Goal: Task Accomplishment & Management: Manage account settings

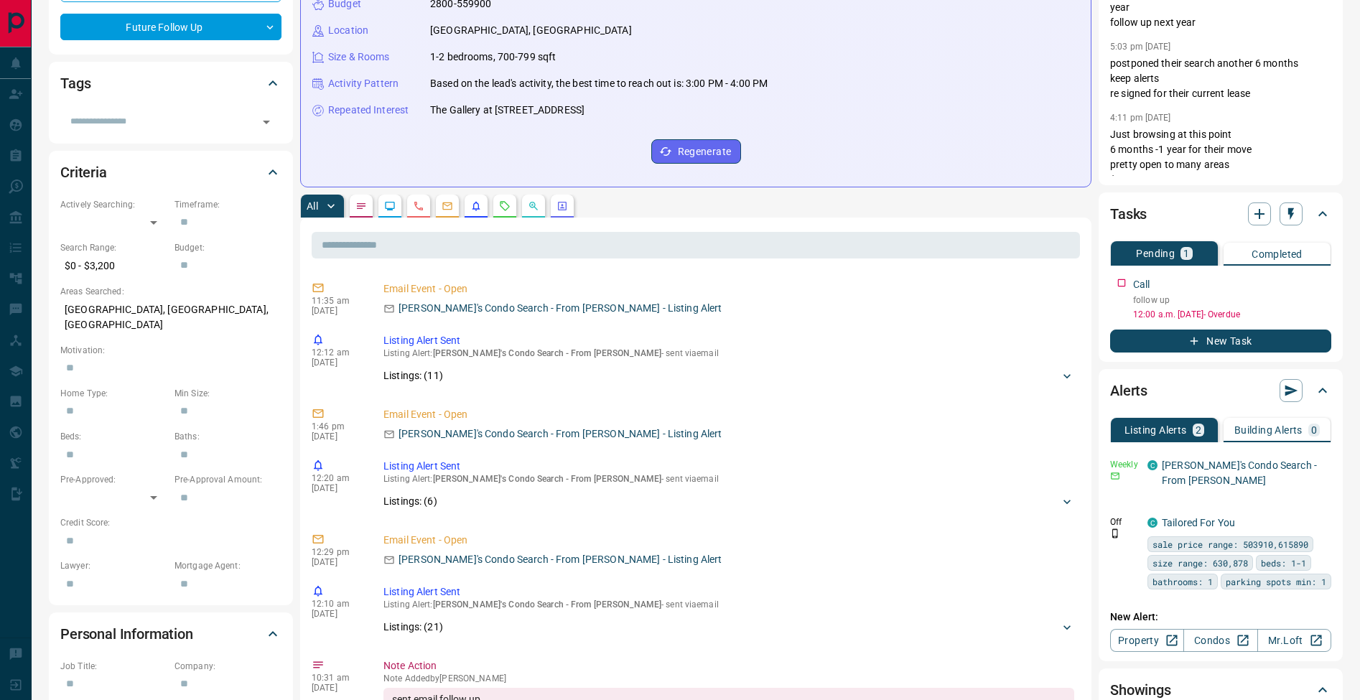
scroll to position [413, 0]
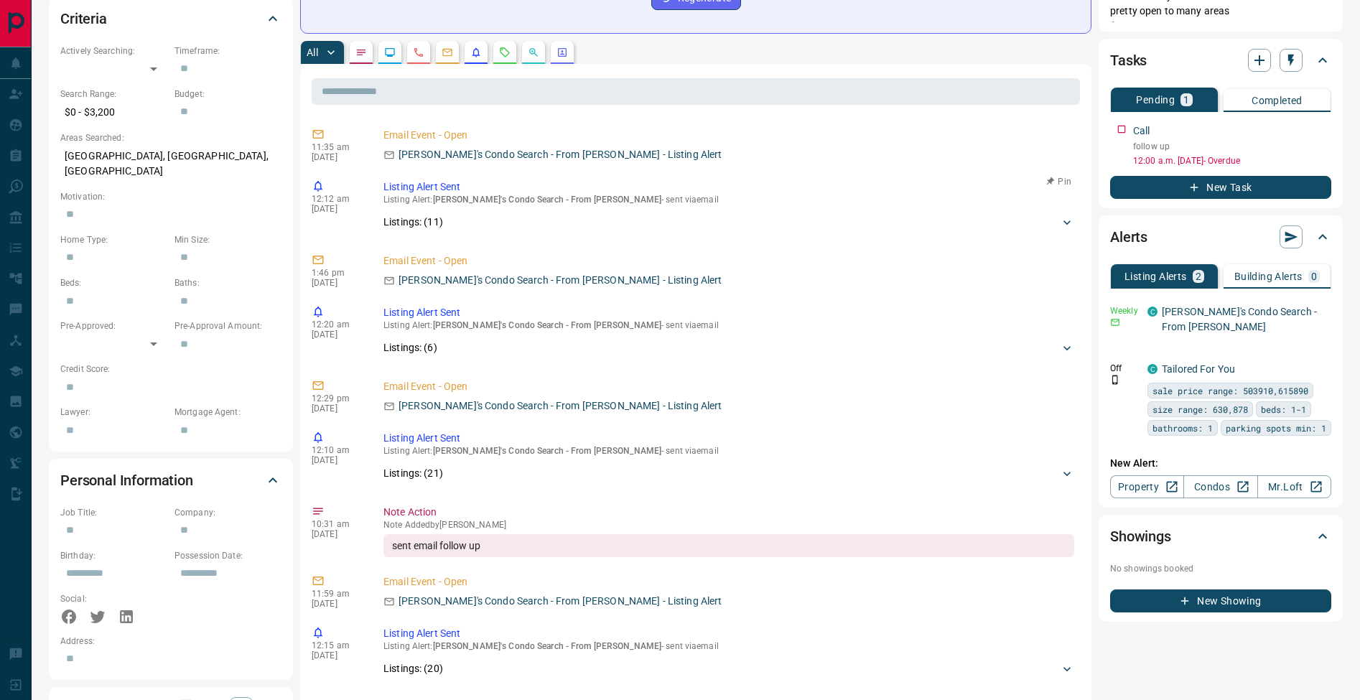
click at [1060, 224] on icon at bounding box center [1067, 222] width 14 height 14
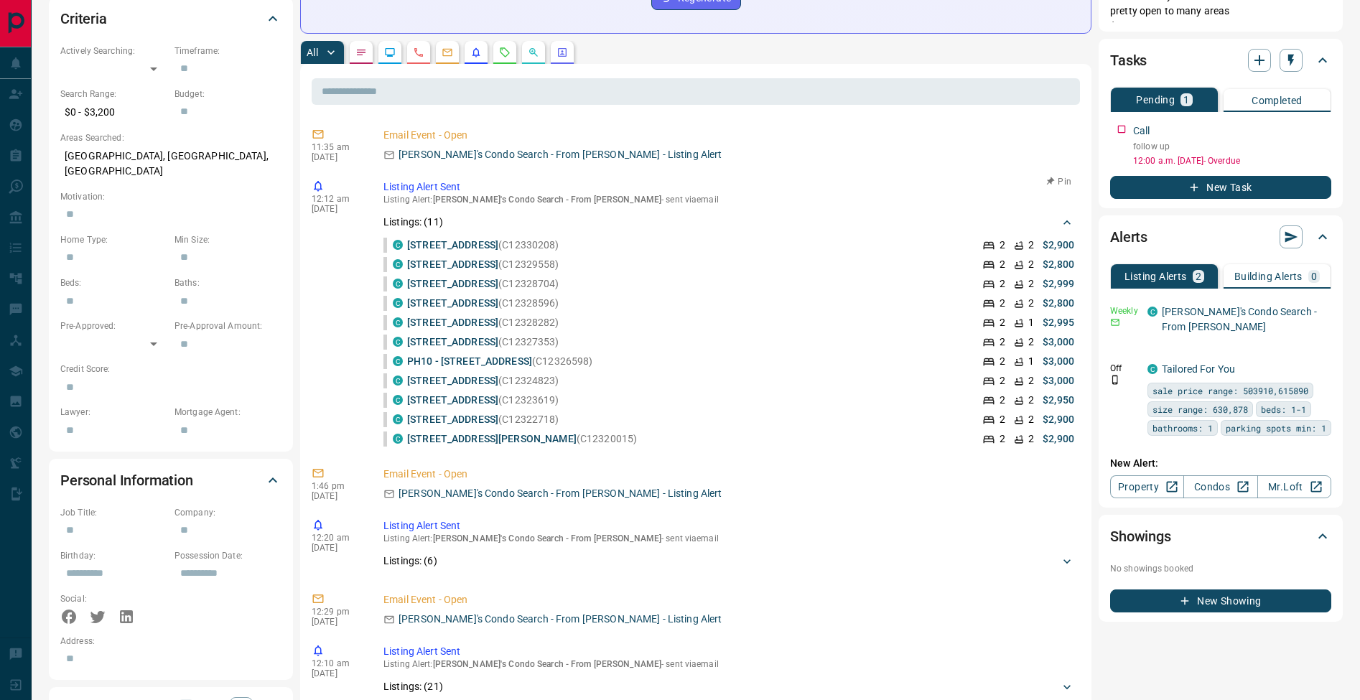
click at [1060, 224] on icon at bounding box center [1067, 222] width 14 height 14
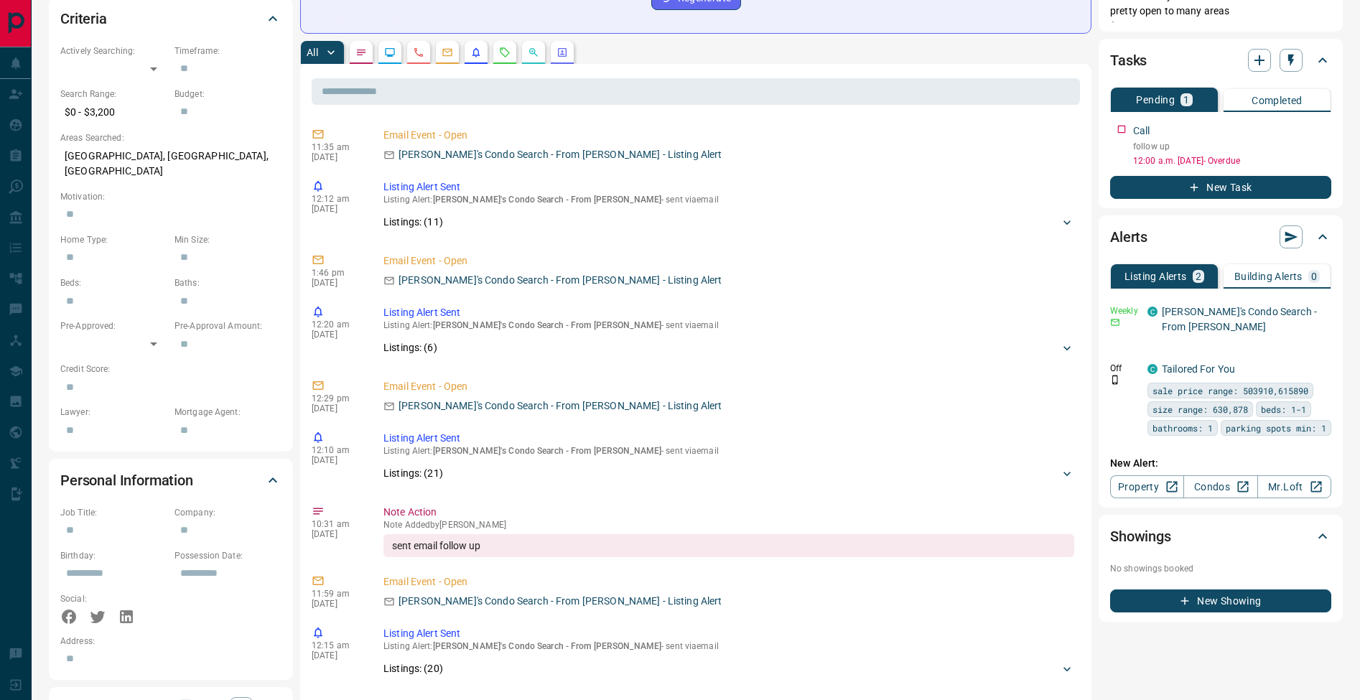
scroll to position [0, 0]
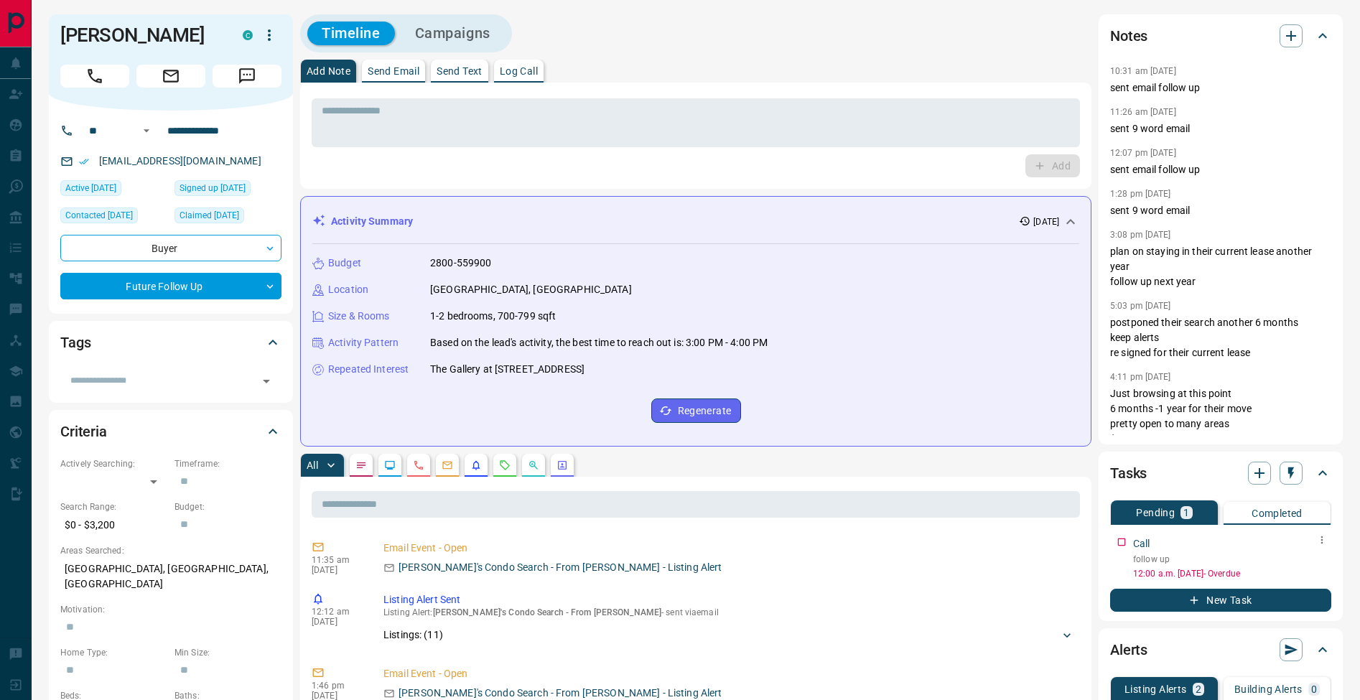
click at [1324, 545] on icon "button" at bounding box center [1322, 539] width 11 height 11
click at [1311, 560] on li "Edit" at bounding box center [1299, 568] width 63 height 22
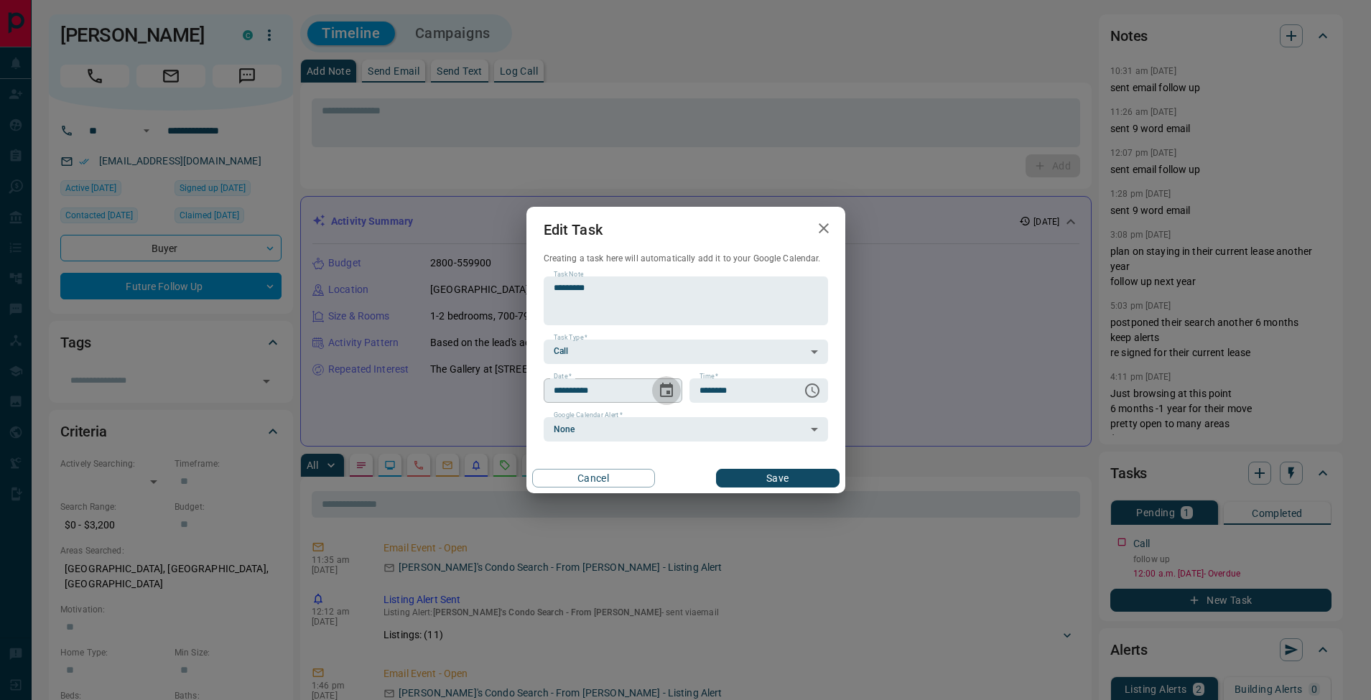
click at [659, 392] on icon "Choose date, selected date is Aug 14, 2025" at bounding box center [666, 390] width 17 height 17
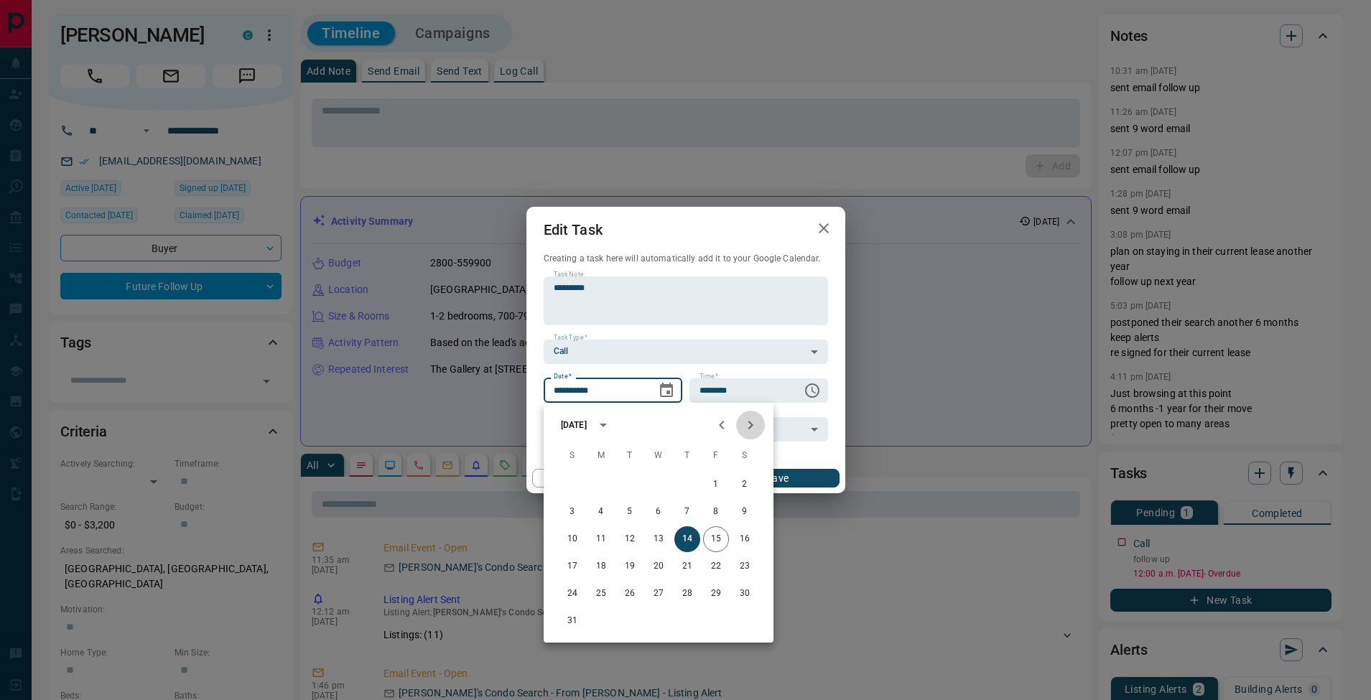
click at [746, 430] on icon "Next month" at bounding box center [750, 425] width 17 height 17
click at [691, 542] on button "16" at bounding box center [687, 539] width 26 height 26
type input "**********"
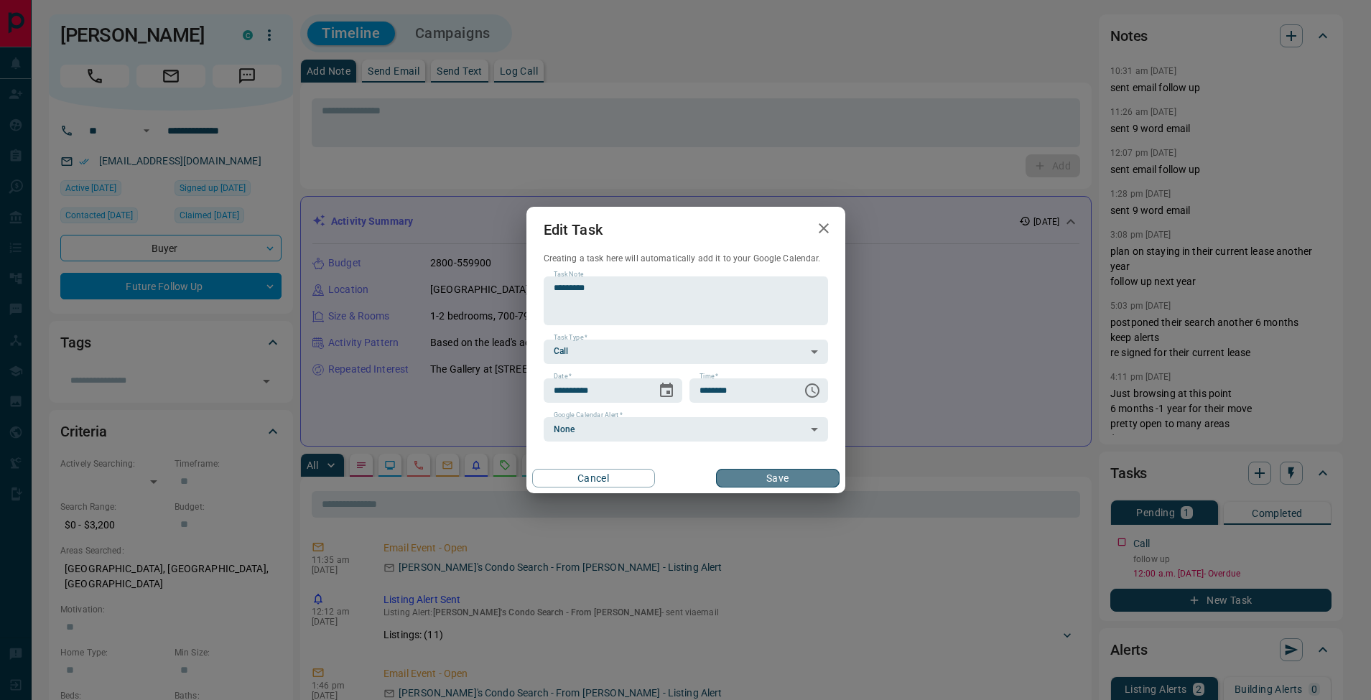
click at [810, 476] on button "Save" at bounding box center [777, 478] width 123 height 19
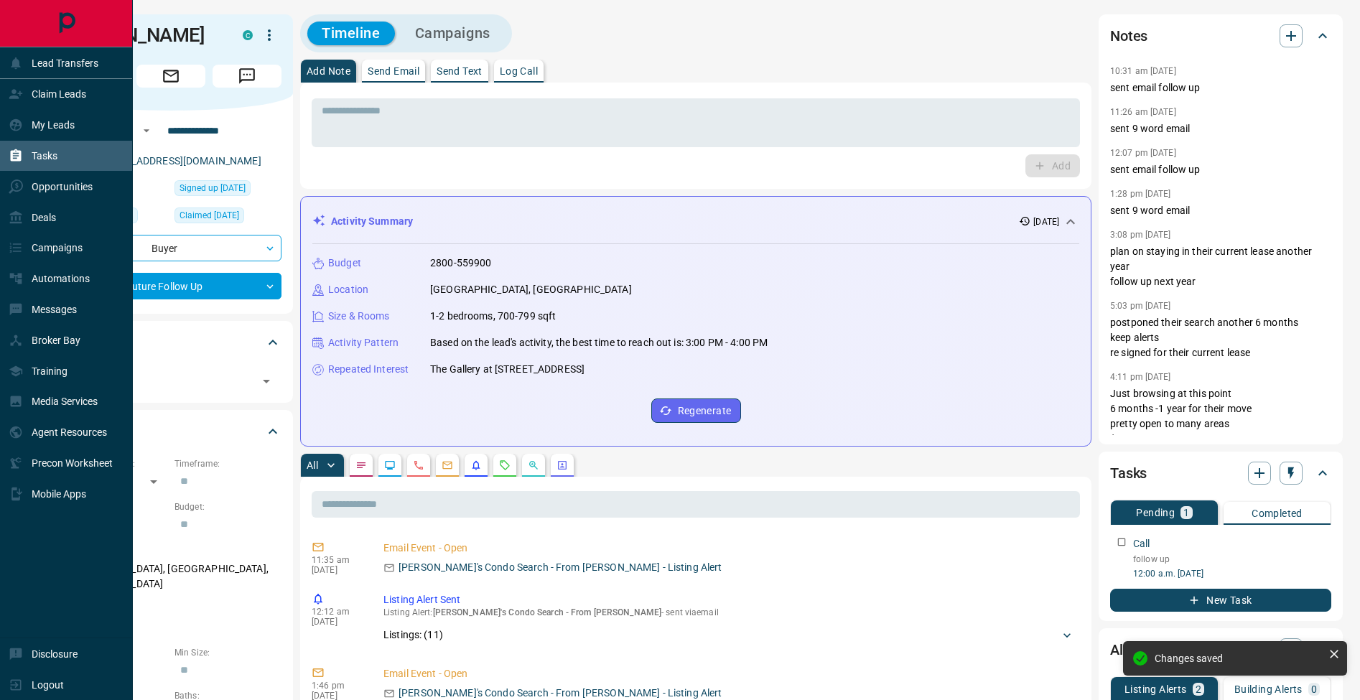
click at [12, 158] on icon at bounding box center [16, 155] width 11 height 12
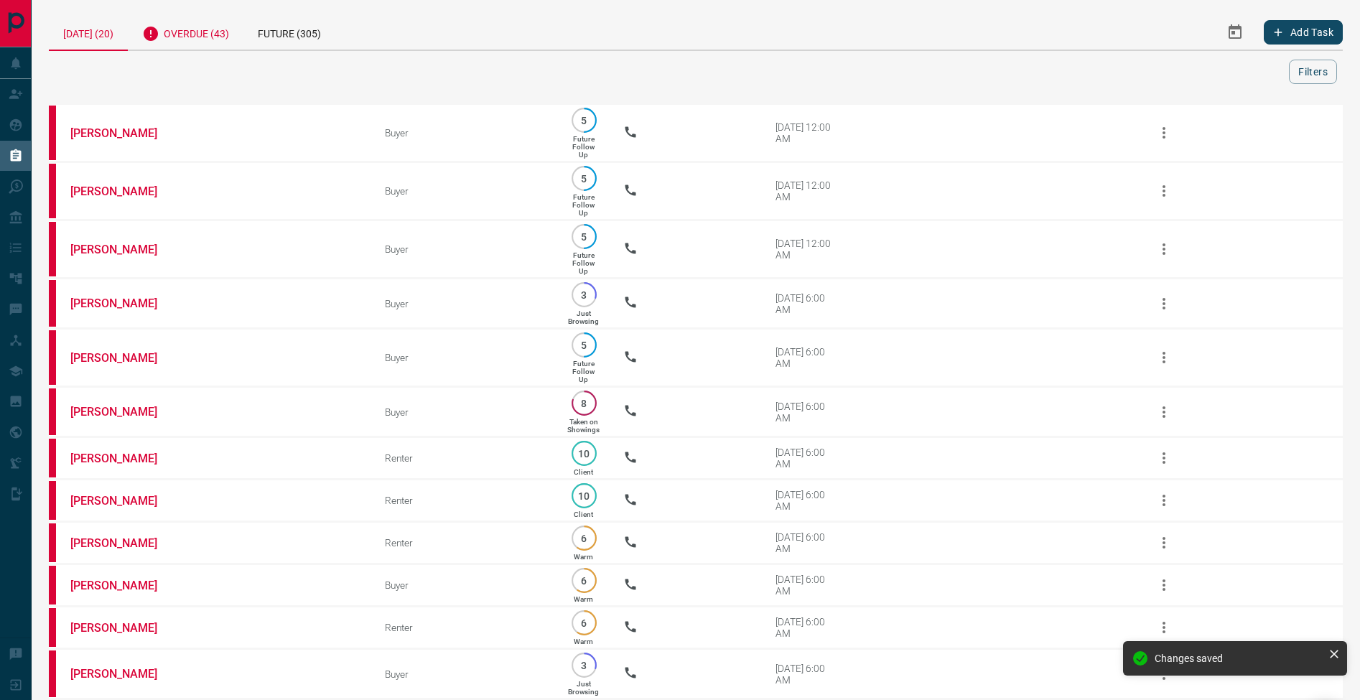
click at [187, 29] on div "Overdue (43)" at bounding box center [186, 31] width 116 height 35
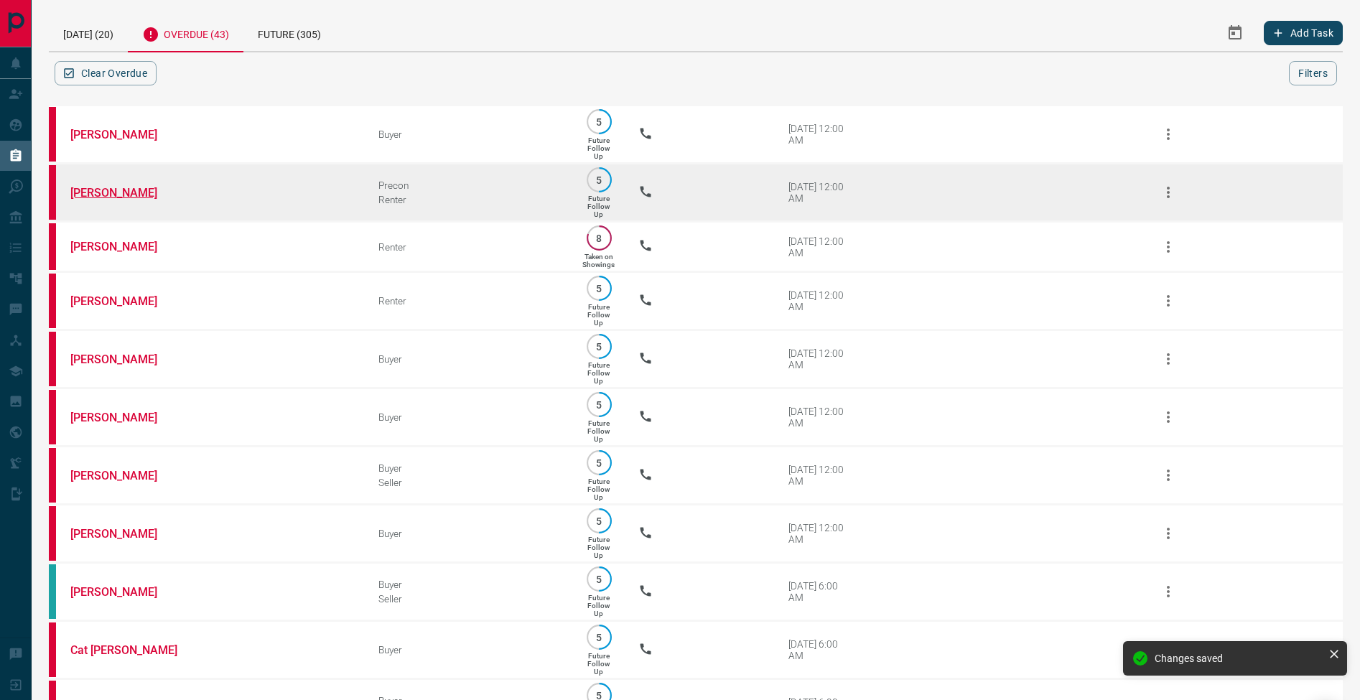
click at [123, 192] on link "[PERSON_NAME]" at bounding box center [124, 193] width 108 height 14
